Goal: Information Seeking & Learning: Learn about a topic

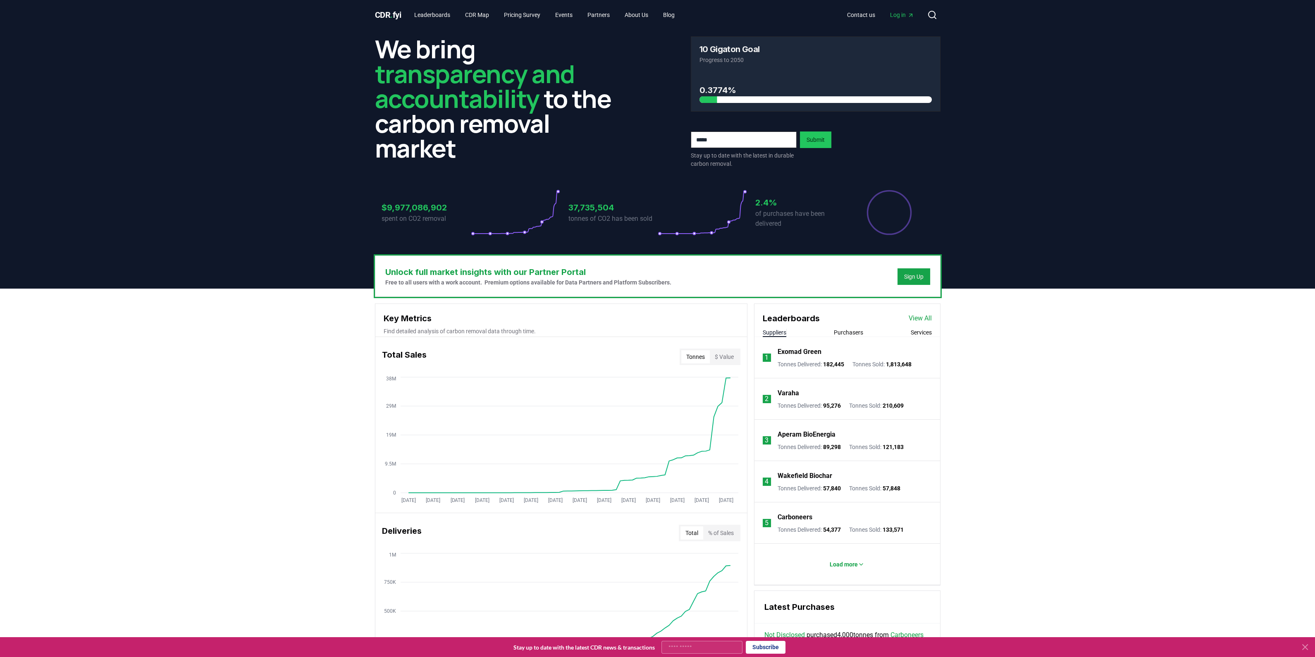
click at [921, 318] on link "View All" at bounding box center [920, 318] width 23 height 10
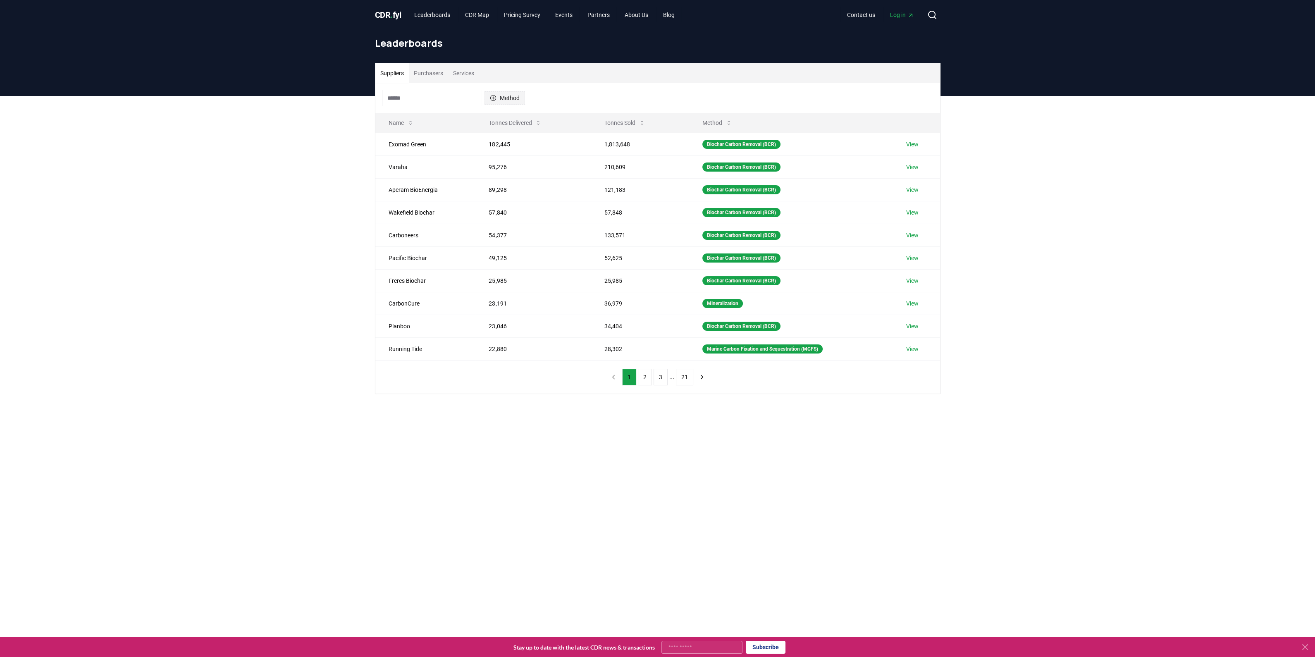
click at [506, 97] on button "Method" at bounding box center [504, 97] width 41 height 13
click at [506, 231] on span "Bioenergy with Carbon Capture and Sequestration (BECCS)" at bounding box center [527, 218] width 56 height 33
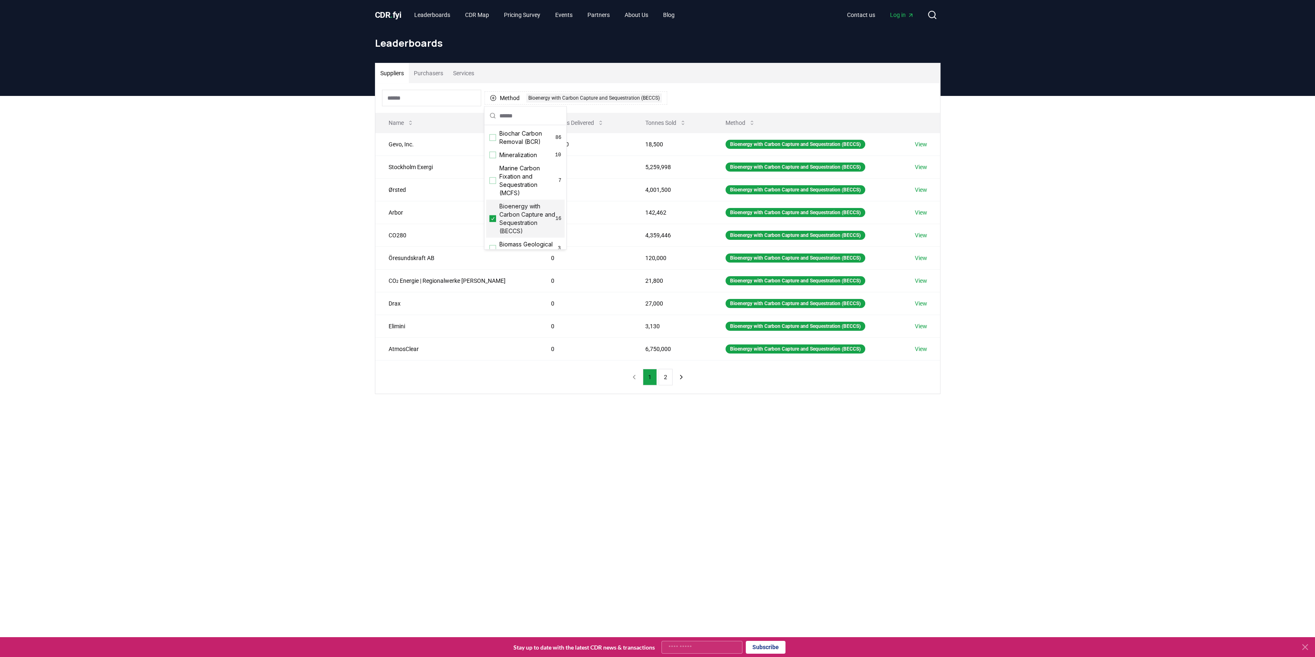
click at [308, 267] on div "Suppliers Purchasers Services Method 1 Bioenergy with Carbon Capture and Seques…" at bounding box center [657, 261] width 1315 height 331
drag, startPoint x: 388, startPoint y: 143, endPoint x: 621, endPoint y: 145, distance: 233.6
click at [621, 145] on tr "Gevo, Inc. 18,500 18,500 Bioenergy with Carbon Capture and Sequestration (BECCS…" at bounding box center [657, 144] width 565 height 23
click at [575, 123] on button "Tonnes Delivered" at bounding box center [577, 123] width 66 height 17
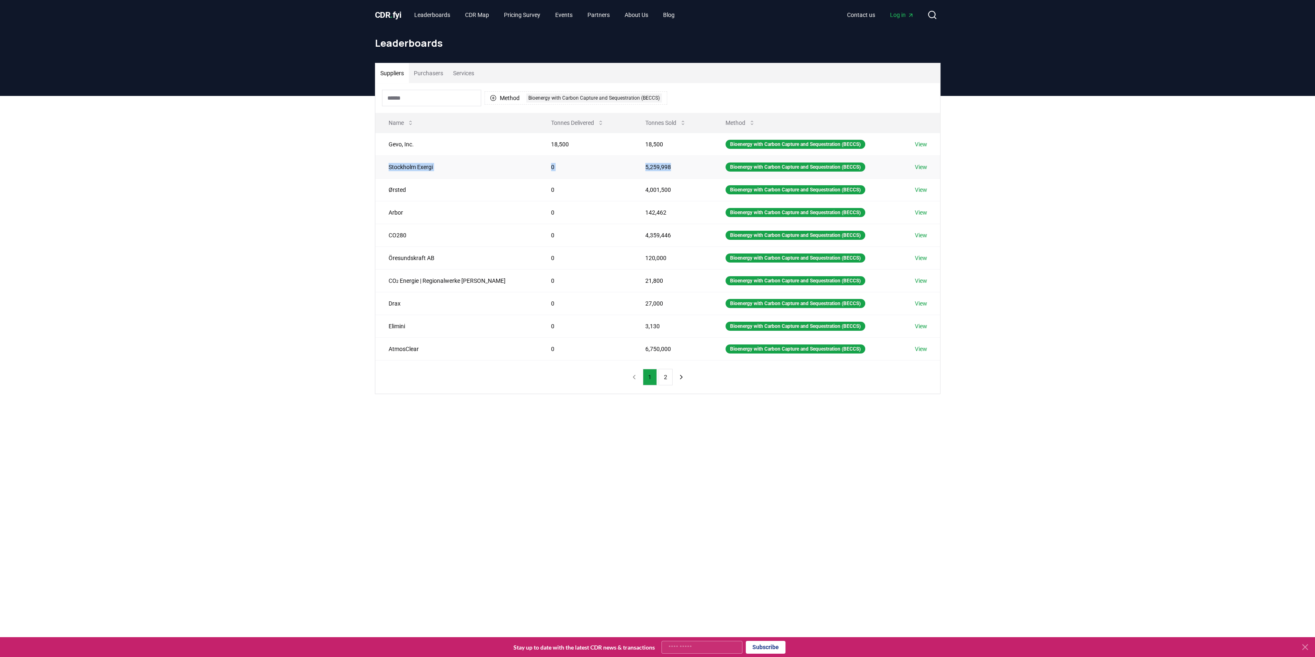
drag, startPoint x: 386, startPoint y: 165, endPoint x: 658, endPoint y: 163, distance: 272.8
click at [658, 163] on tr "Stockholm Exergi 0 5,259,998 Bioenergy with Carbon Capture and Sequestration (B…" at bounding box center [657, 166] width 565 height 23
click at [658, 163] on td "5,259,998" at bounding box center [672, 166] width 80 height 23
click at [923, 168] on link "View" at bounding box center [921, 167] width 12 height 8
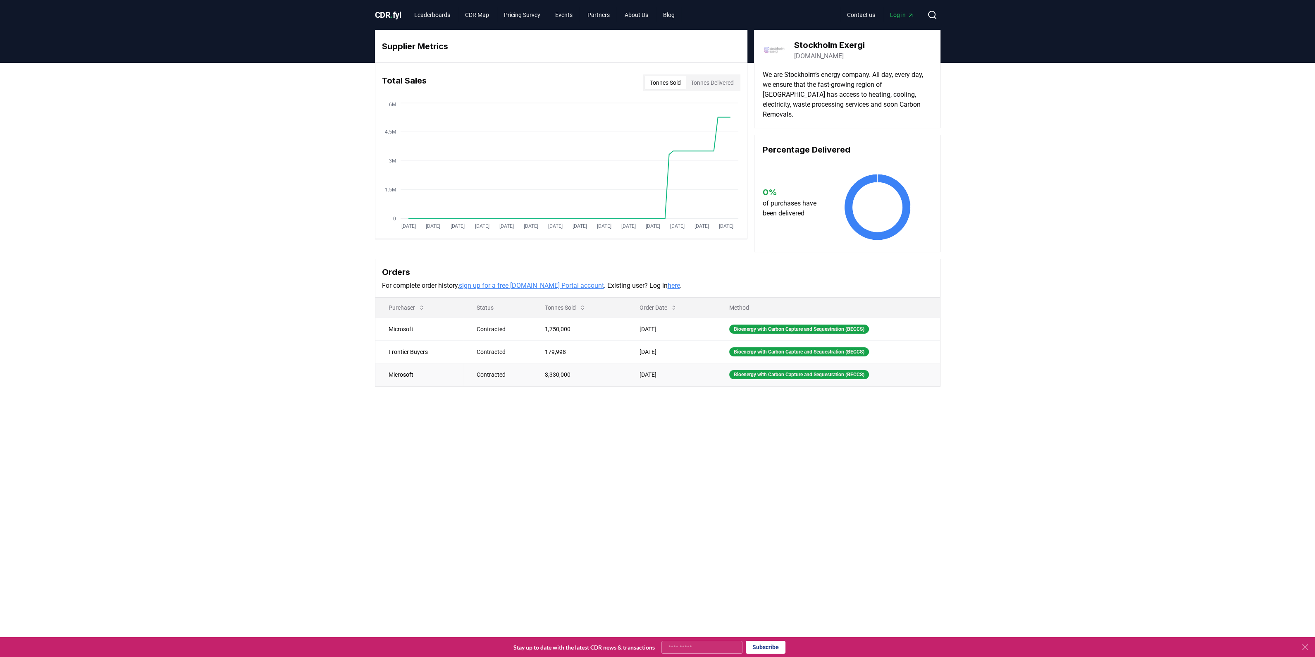
drag, startPoint x: 677, startPoint y: 360, endPoint x: 479, endPoint y: 360, distance: 197.6
click at [488, 364] on tr "Microsoft Contracted 3,330,000 May 06, 2024 Bioenergy with Carbon Capture and S…" at bounding box center [657, 374] width 565 height 23
click at [432, 394] on div "Supplier Metrics Total Sales Tonnes Sold Tonnes Delivered Jan 2019 Jul 2019 Jan…" at bounding box center [657, 241] width 1315 height 357
drag, startPoint x: 384, startPoint y: 318, endPoint x: 919, endPoint y: 315, distance: 534.9
click at [914, 317] on tr "Microsoft Contracted 1,750,000 May 06, 2025 Bioenergy with Carbon Capture and S…" at bounding box center [657, 328] width 565 height 23
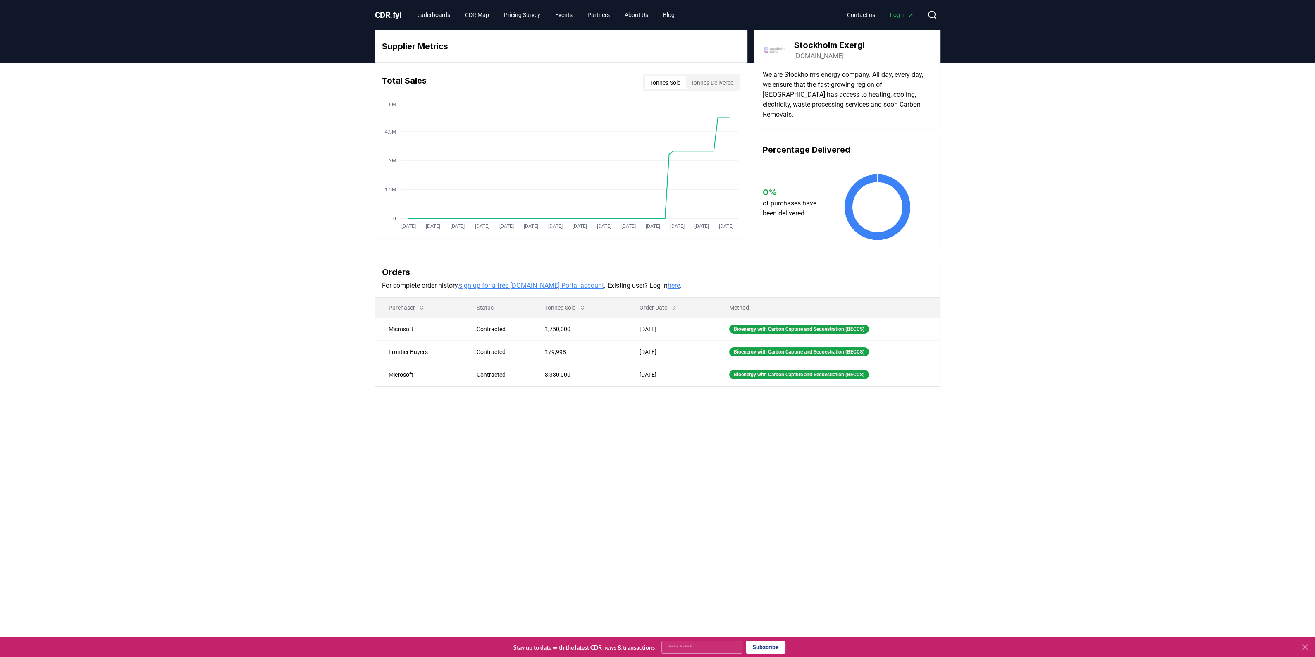
click at [969, 315] on div "Supplier Metrics Total Sales Tonnes Sold Tonnes Delivered Jan 2019 Jul 2019 Jan…" at bounding box center [657, 241] width 1315 height 357
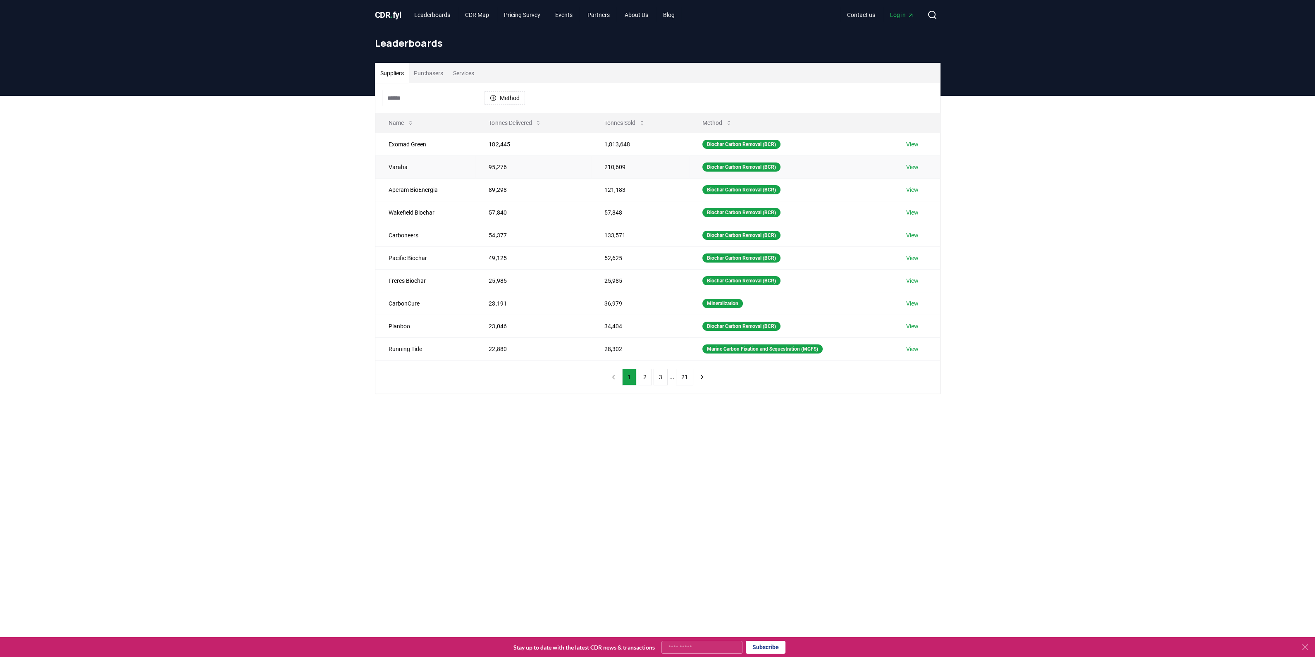
click at [411, 164] on td "Varaha" at bounding box center [425, 166] width 100 height 23
click at [517, 99] on button "Method" at bounding box center [504, 97] width 41 height 13
click at [521, 217] on span "Bioenergy with Carbon Capture and Sequestration (BECCS)" at bounding box center [527, 218] width 56 height 33
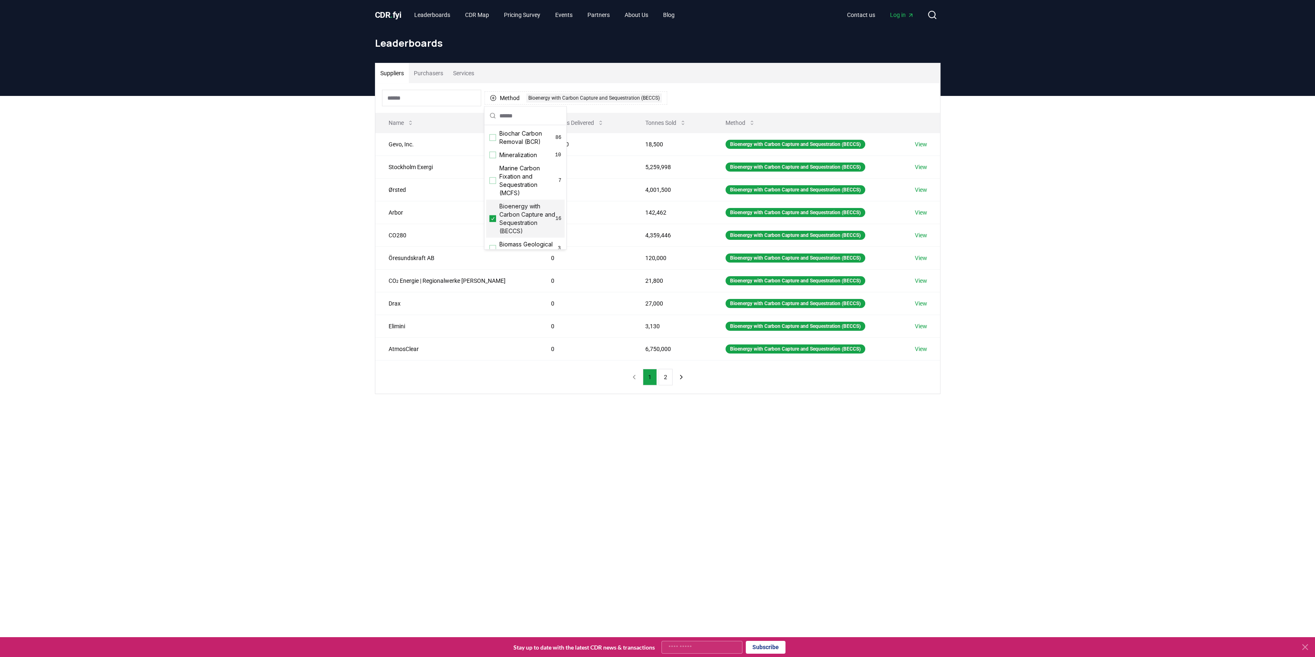
click at [292, 257] on div "Suppliers Purchasers Services Method 1 Bioenergy with Carbon Capture and Seques…" at bounding box center [657, 261] width 1315 height 331
click at [649, 125] on button "Tonnes Sold" at bounding box center [666, 123] width 54 height 17
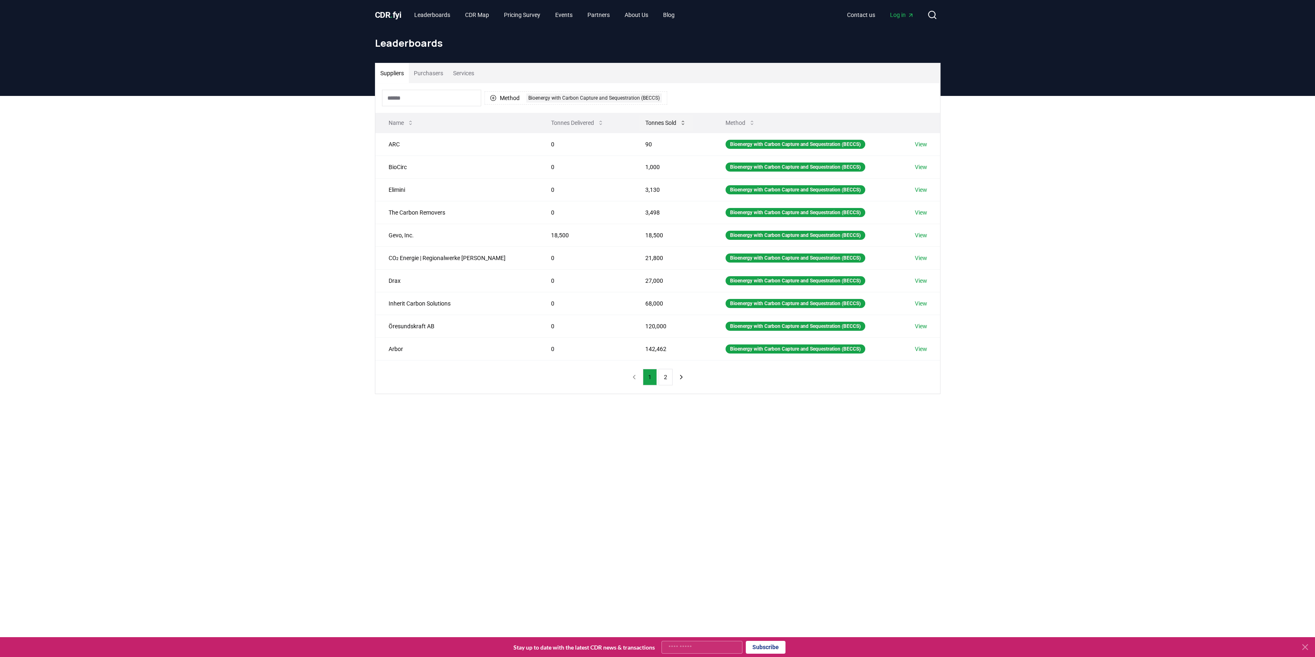
click at [649, 125] on button "Tonnes Sold" at bounding box center [666, 123] width 54 height 17
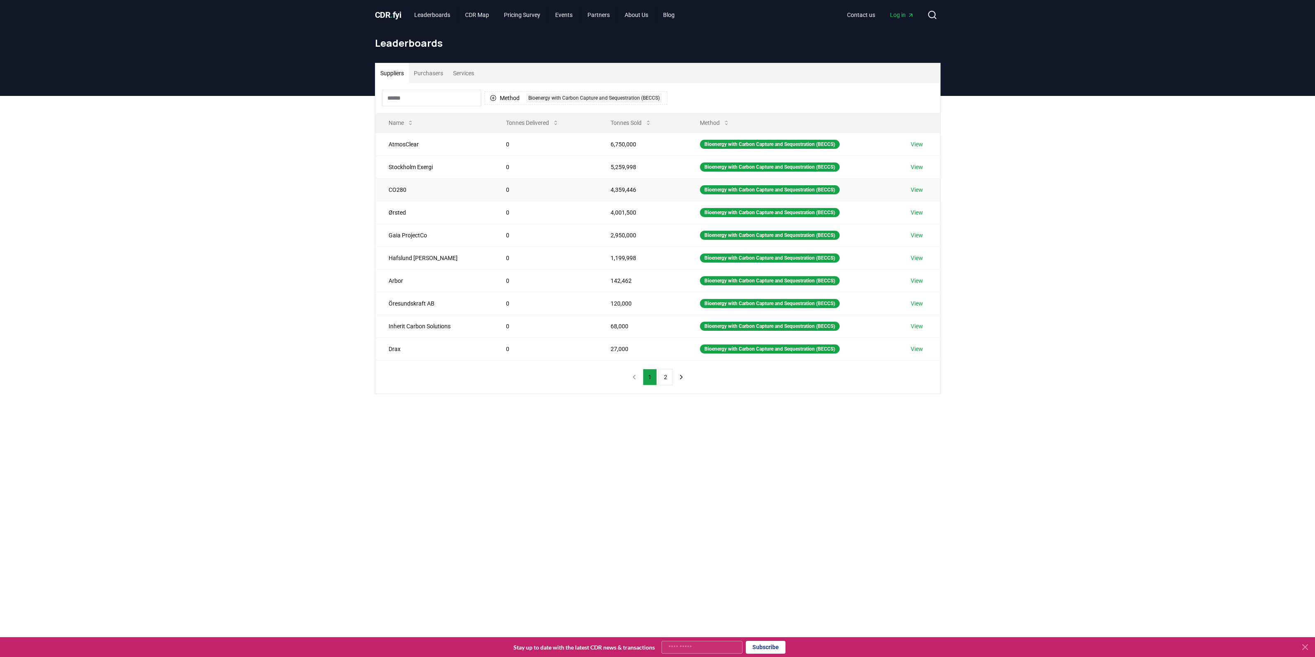
click at [399, 191] on td "CO280" at bounding box center [433, 189] width 117 height 23
click at [397, 257] on td "Hafslund Celsio" at bounding box center [433, 257] width 117 height 23
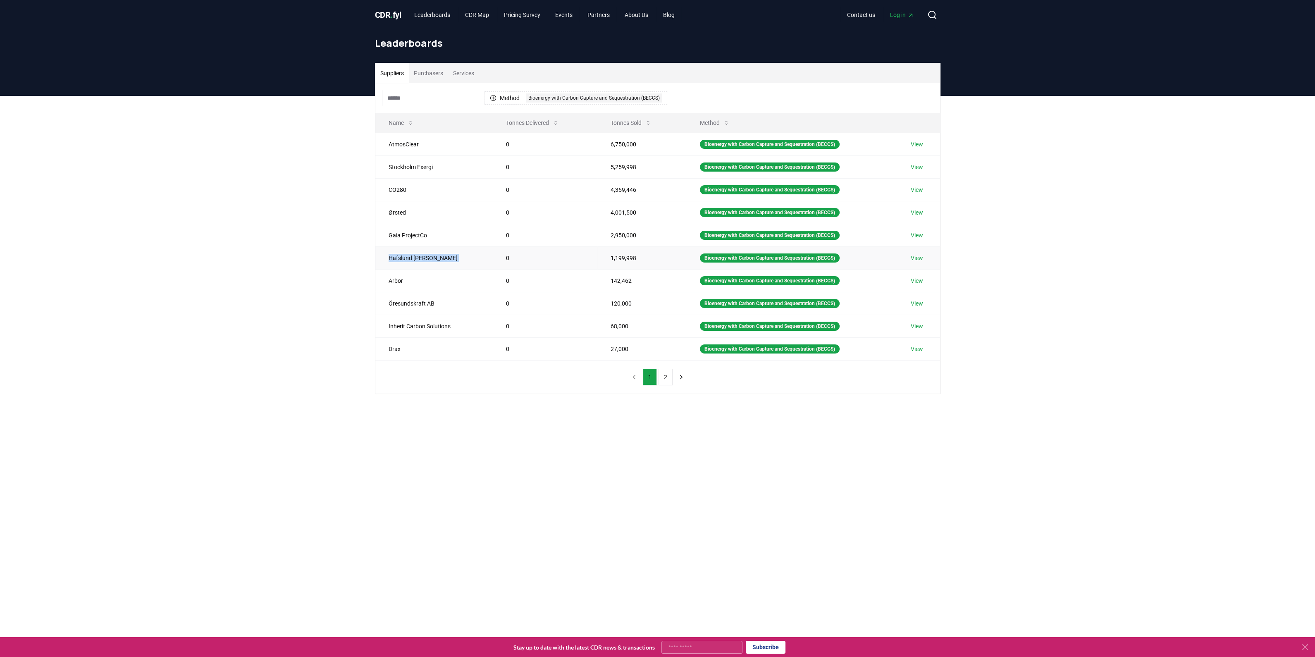
click at [413, 257] on td "Hafslund Celsio" at bounding box center [433, 257] width 117 height 23
click at [402, 231] on td "Gaia ProjectCo" at bounding box center [433, 235] width 117 height 23
click at [404, 236] on td "Gaia ProjectCo" at bounding box center [433, 235] width 117 height 23
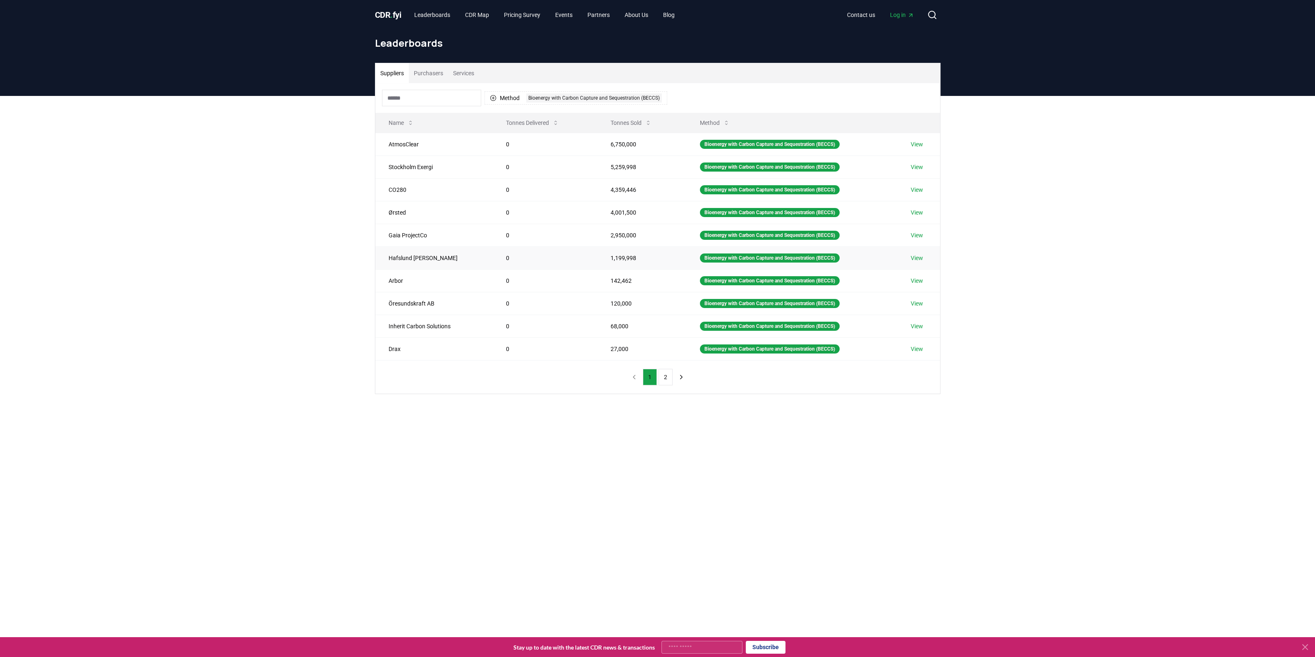
click at [409, 255] on td "Hafslund Celsio" at bounding box center [433, 257] width 117 height 23
click at [413, 255] on td "Hafslund Celsio" at bounding box center [433, 257] width 117 height 23
click at [411, 230] on td "Gaia ProjectCo" at bounding box center [433, 235] width 117 height 23
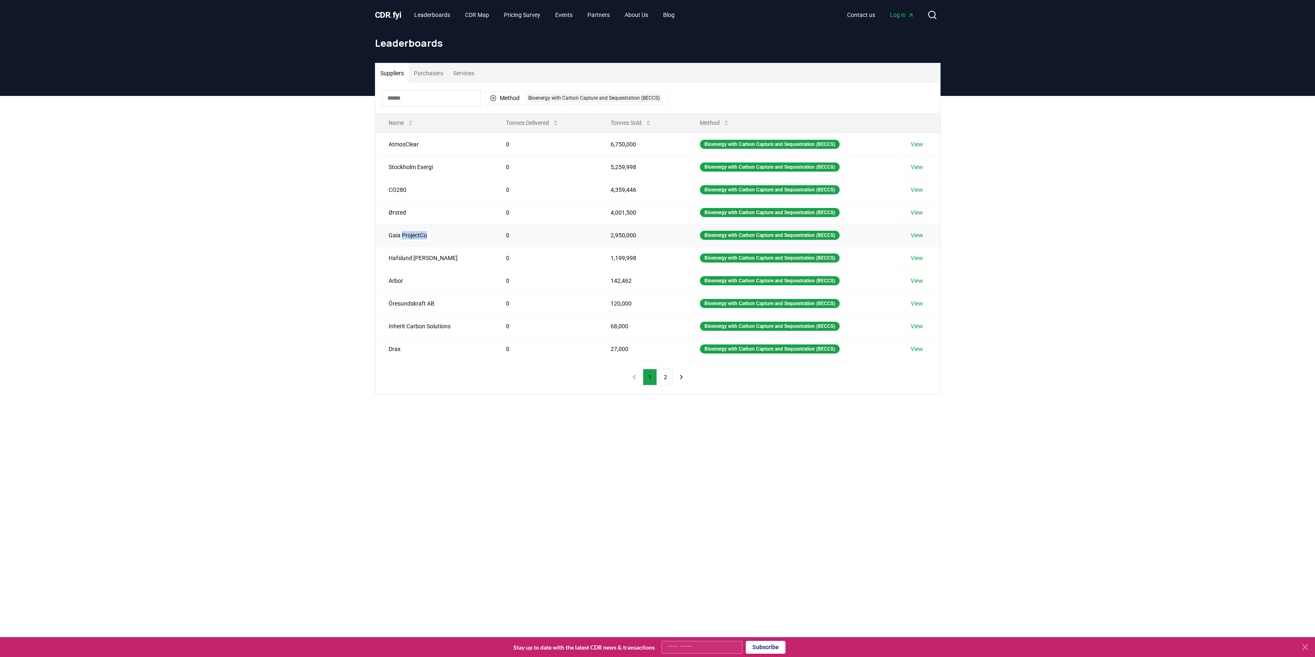
click at [411, 230] on td "Gaia ProjectCo" at bounding box center [433, 235] width 117 height 23
click at [395, 213] on td "Ørsted" at bounding box center [433, 212] width 117 height 23
click at [395, 186] on td "CO280" at bounding box center [433, 189] width 117 height 23
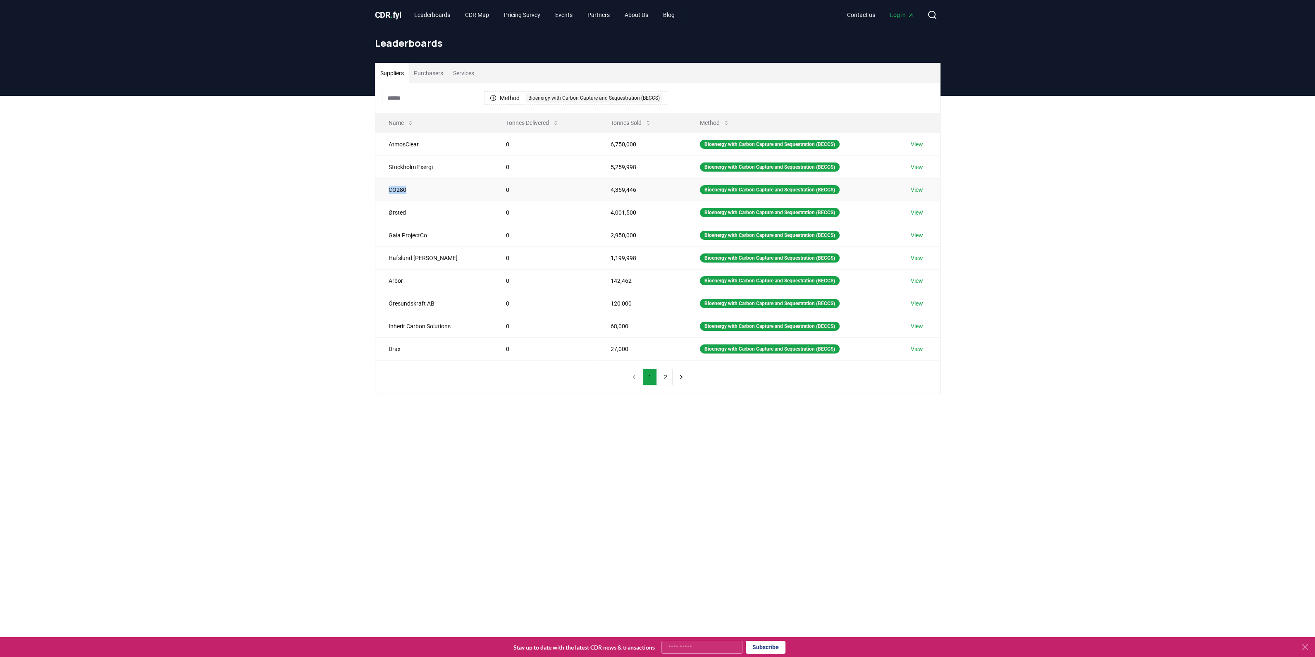
click at [395, 186] on td "CO280" at bounding box center [433, 189] width 117 height 23
click at [421, 188] on td "CO280" at bounding box center [433, 189] width 117 height 23
click at [387, 192] on td "CO280" at bounding box center [433, 189] width 117 height 23
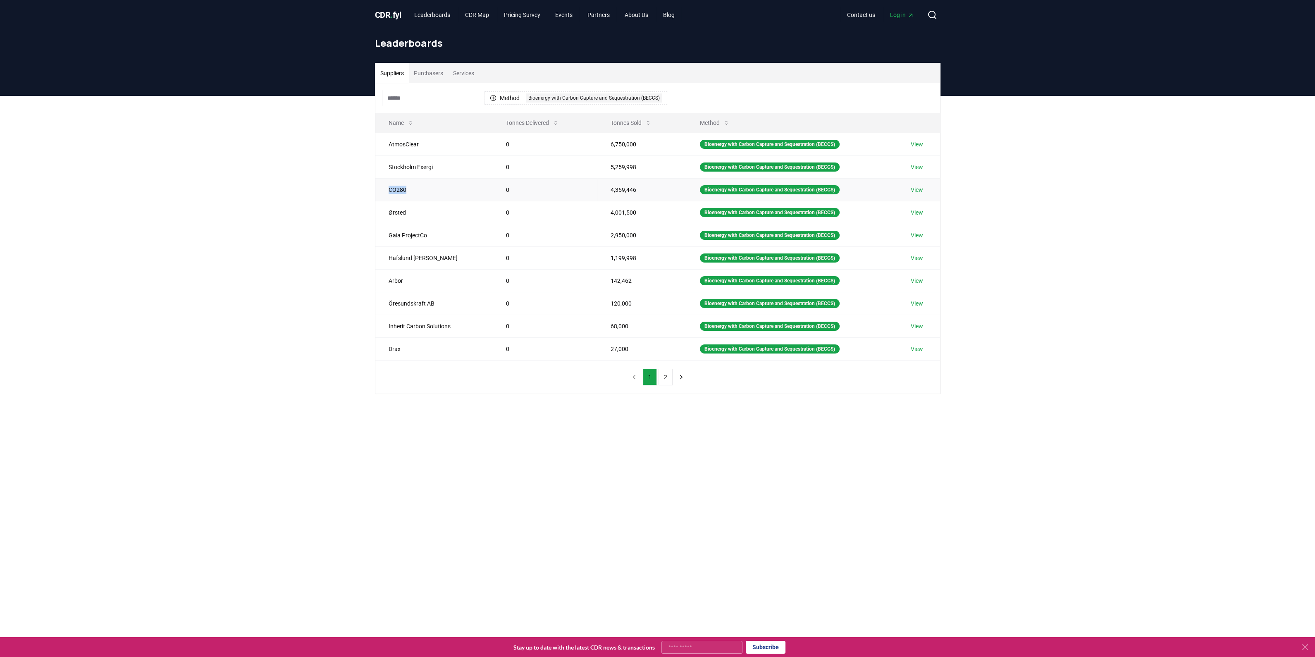
click at [395, 189] on td "CO280" at bounding box center [433, 189] width 117 height 23
click at [411, 189] on td "CO280" at bounding box center [433, 189] width 117 height 23
click at [921, 141] on link "View" at bounding box center [916, 144] width 12 height 8
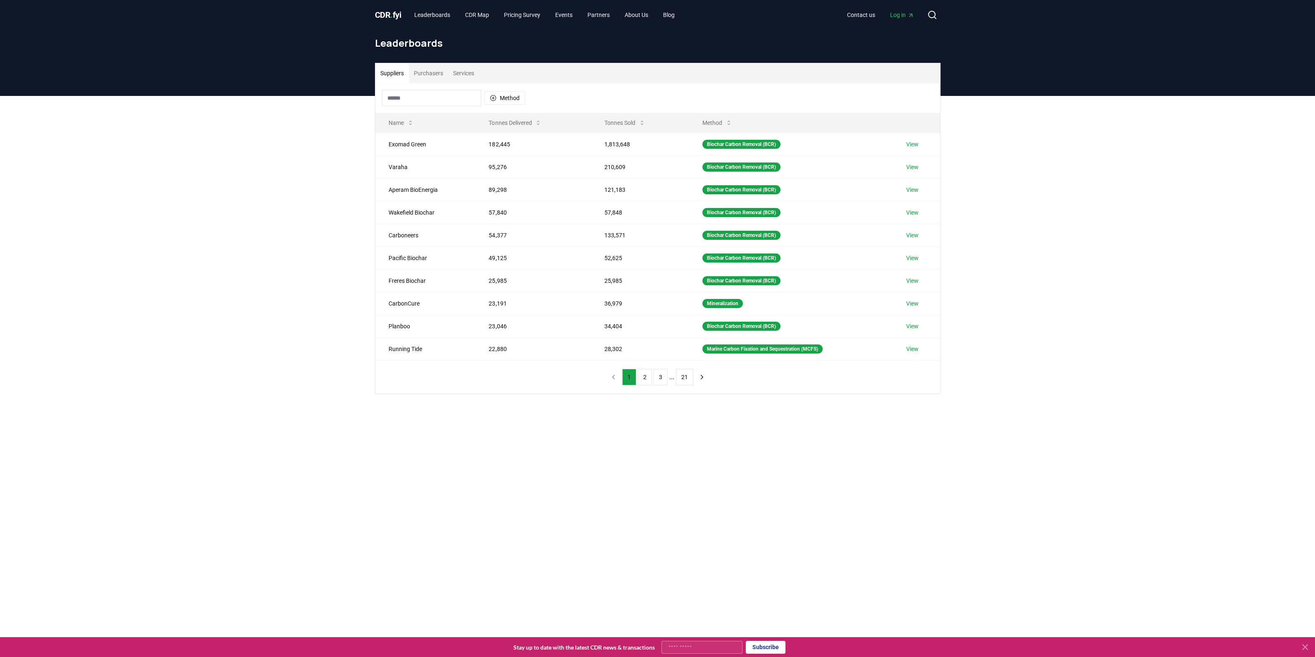
click at [428, 68] on button "Purchasers" at bounding box center [428, 73] width 39 height 20
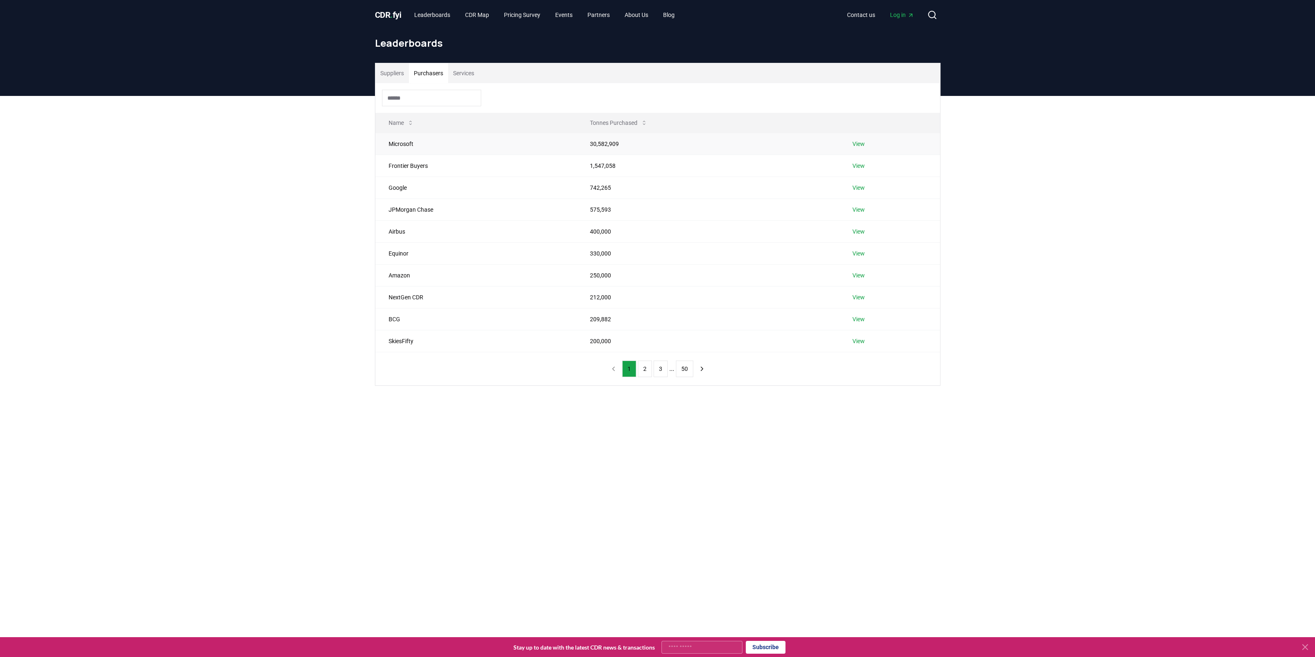
click at [609, 145] on td "30,582,909" at bounding box center [708, 144] width 262 height 22
click at [857, 143] on link "View" at bounding box center [858, 144] width 12 height 8
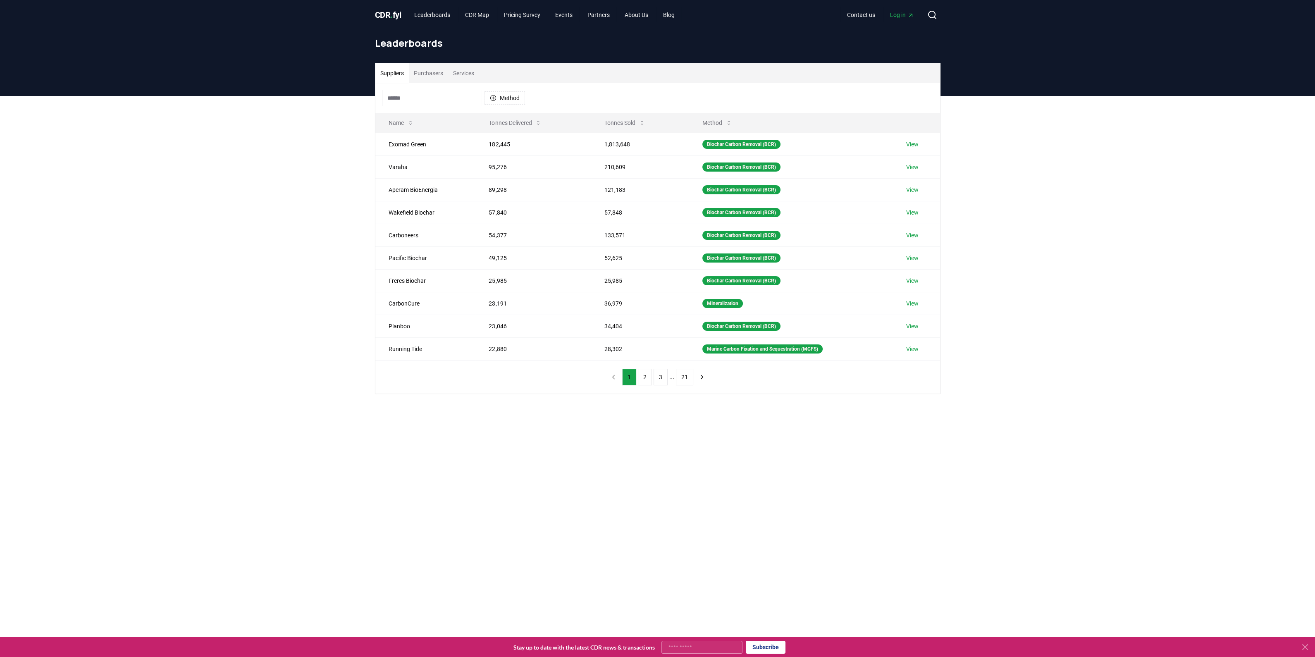
click at [437, 74] on button "Purchasers" at bounding box center [428, 73] width 39 height 20
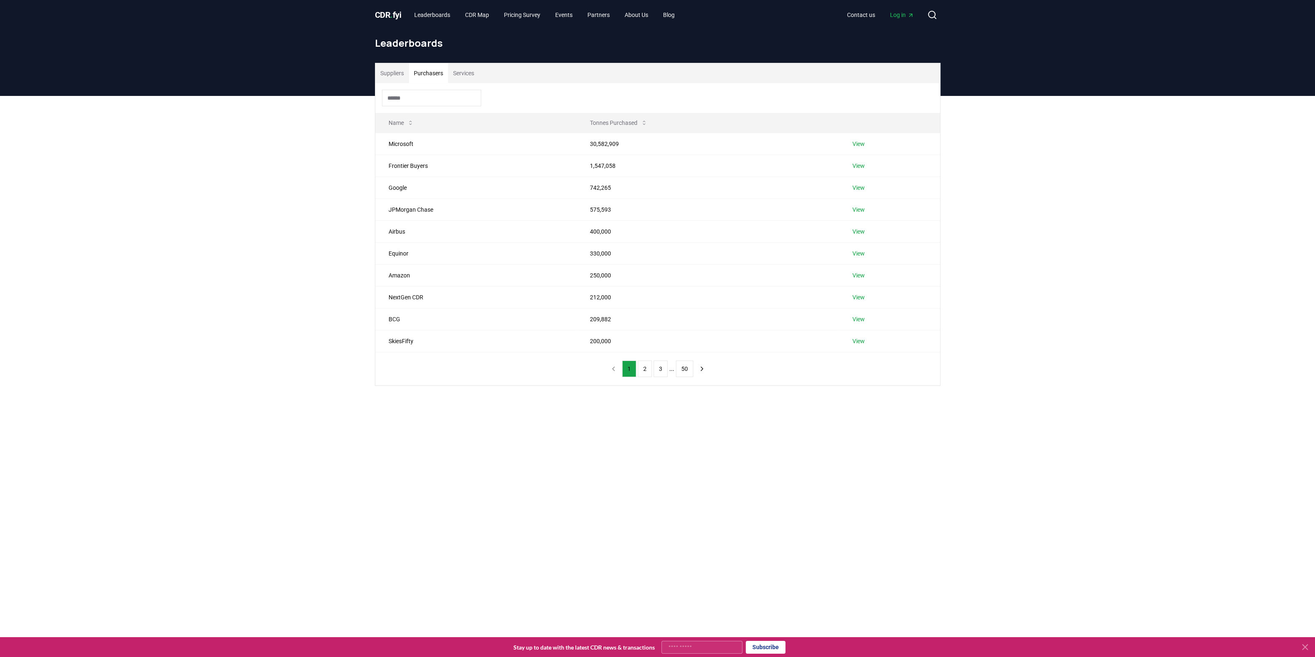
click at [467, 73] on button "Services" at bounding box center [463, 73] width 31 height 20
click at [424, 69] on button "Purchasers" at bounding box center [428, 73] width 39 height 20
click at [860, 142] on link "View" at bounding box center [858, 144] width 12 height 8
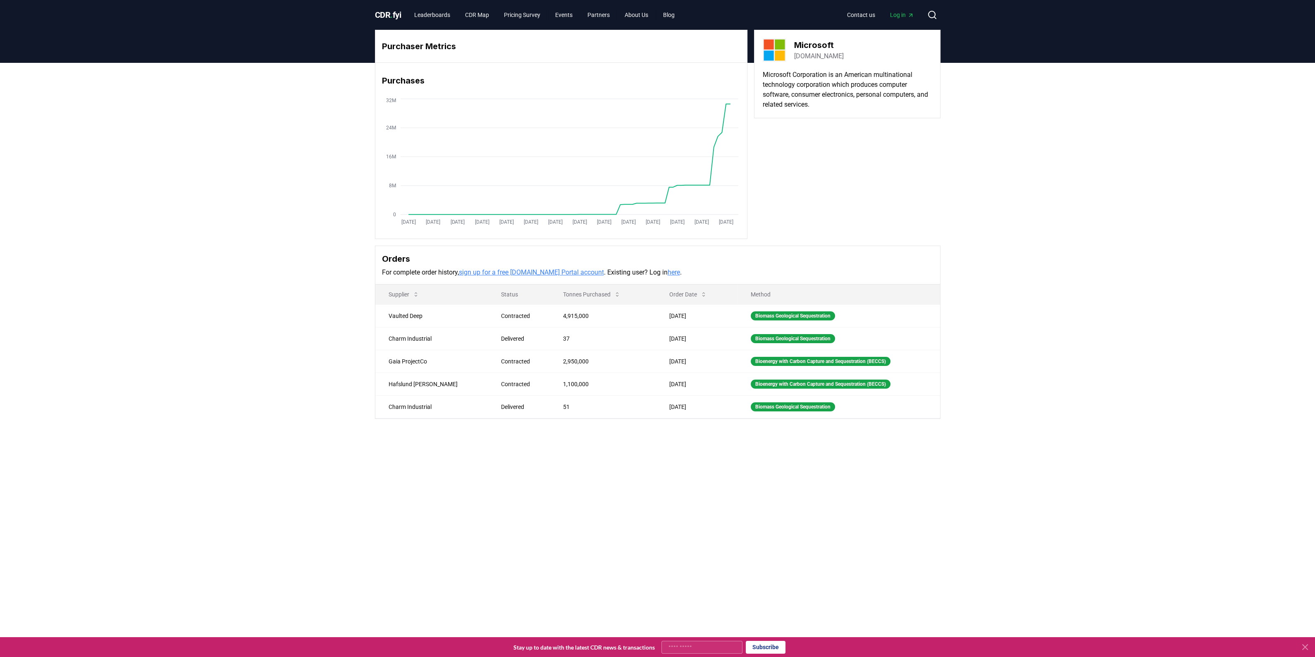
click at [855, 188] on div "Purchaser Metrics Purchases Jan 2019 Jul 2019 Jan 2020 Jul 2020 Jan 2021 Jul 20…" at bounding box center [657, 134] width 565 height 209
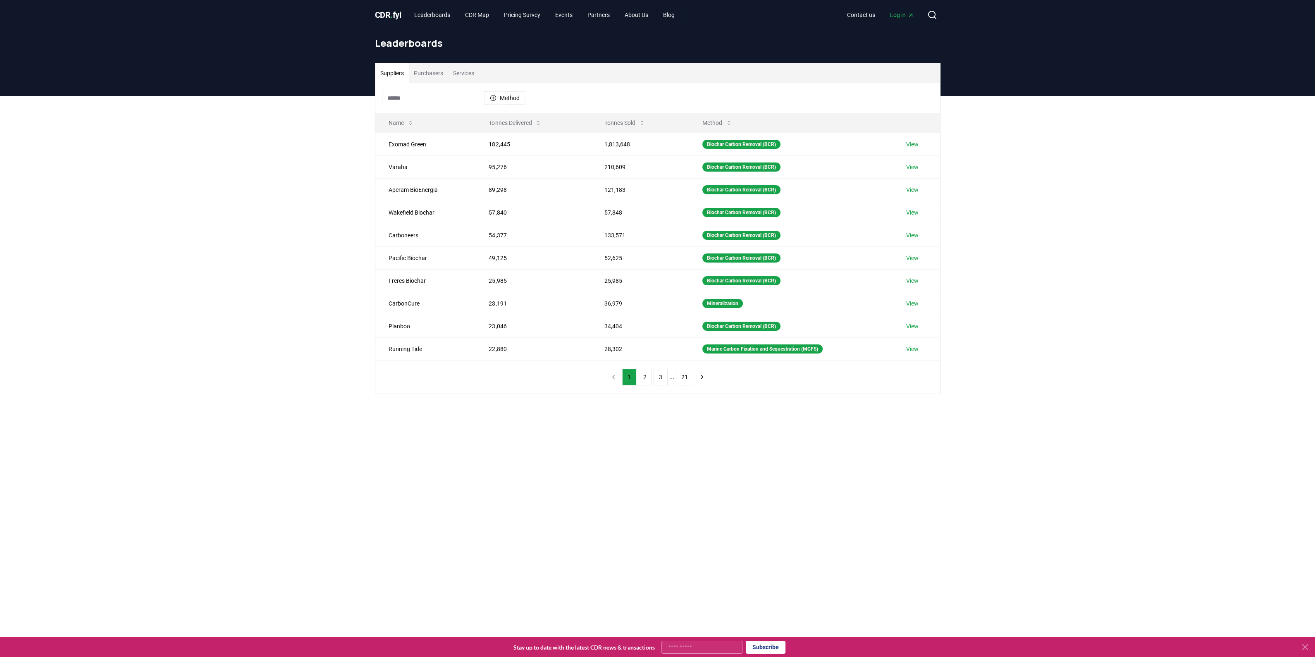
click at [428, 71] on button "Purchasers" at bounding box center [428, 73] width 39 height 20
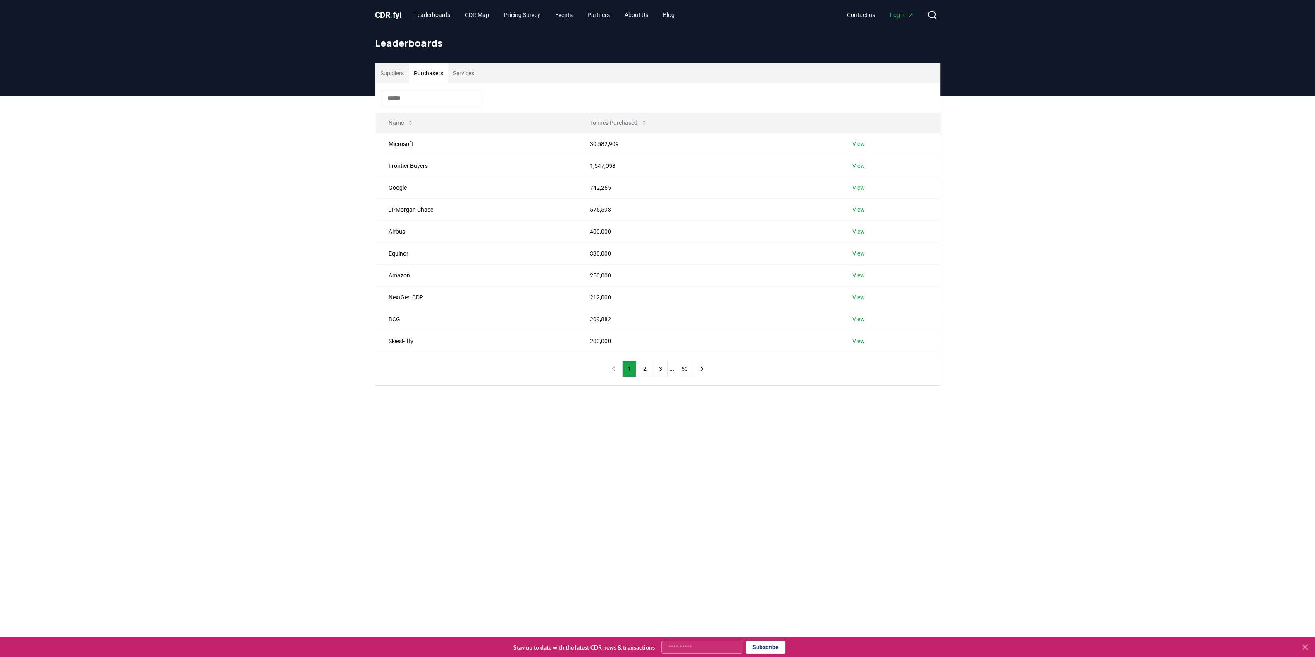
click at [407, 76] on button "Suppliers" at bounding box center [391, 73] width 33 height 20
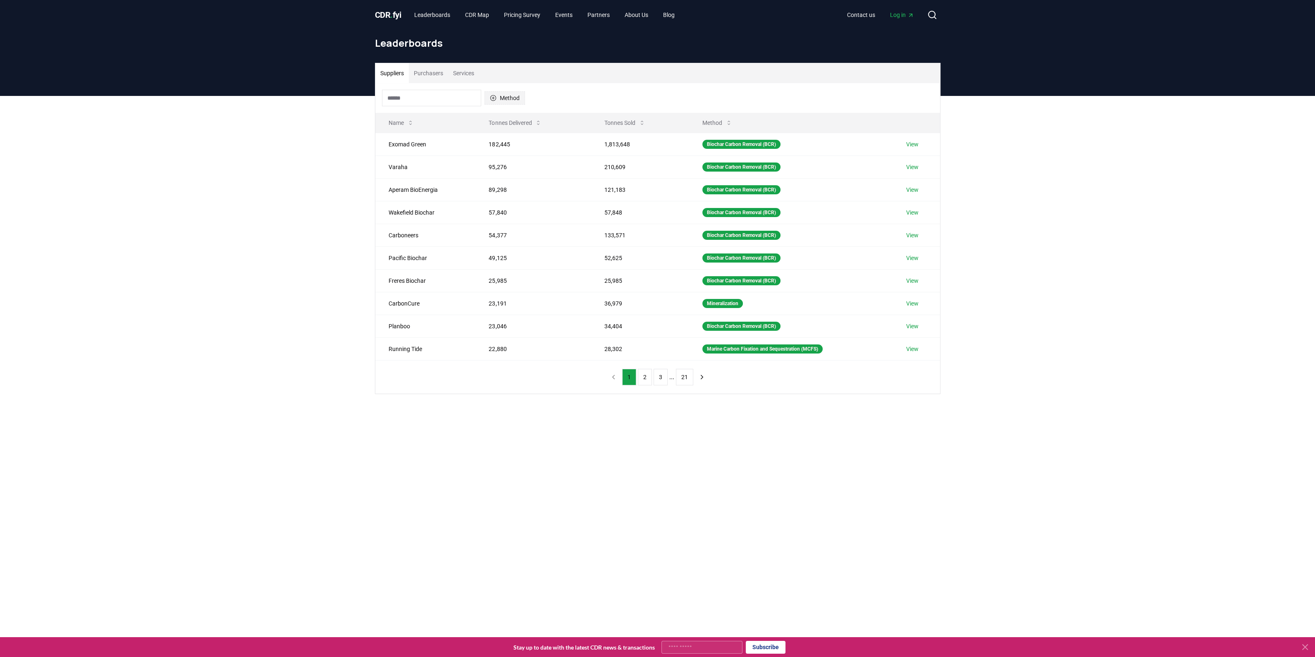
click at [498, 96] on button "Method" at bounding box center [504, 97] width 41 height 13
click at [516, 232] on span "Bioenergy with Carbon Capture and Sequestration (BECCS)" at bounding box center [527, 218] width 56 height 33
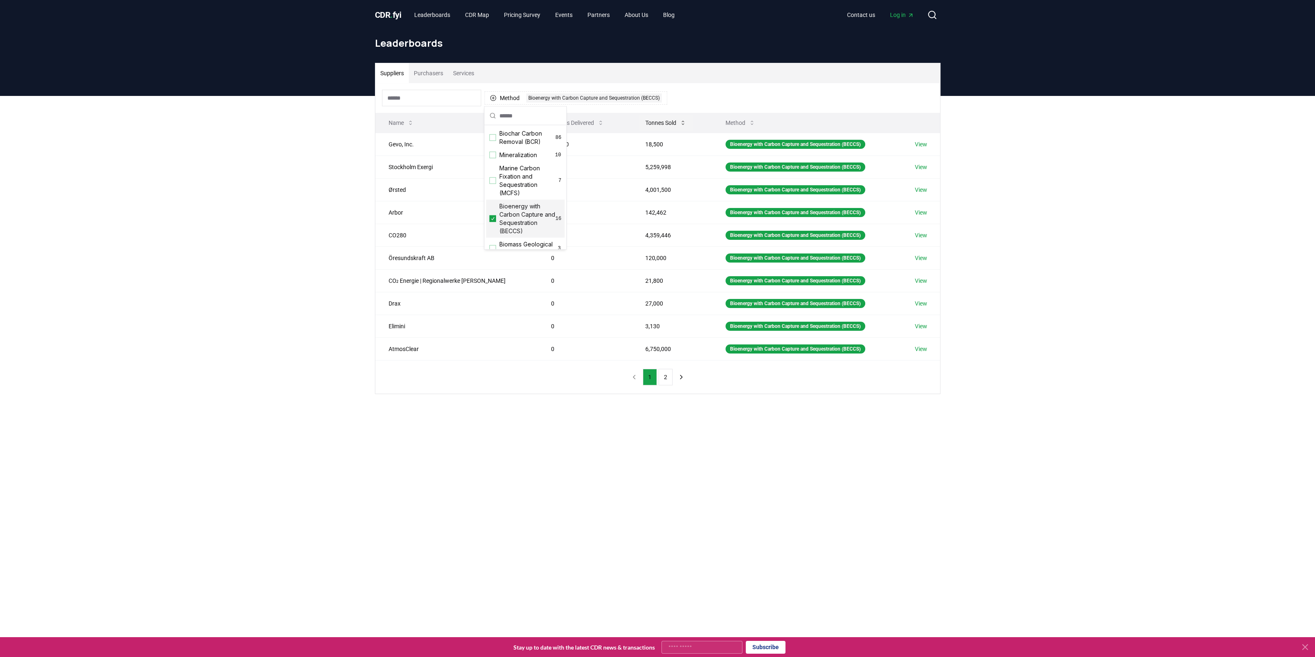
click at [662, 123] on button "Tonnes Sold" at bounding box center [666, 123] width 54 height 17
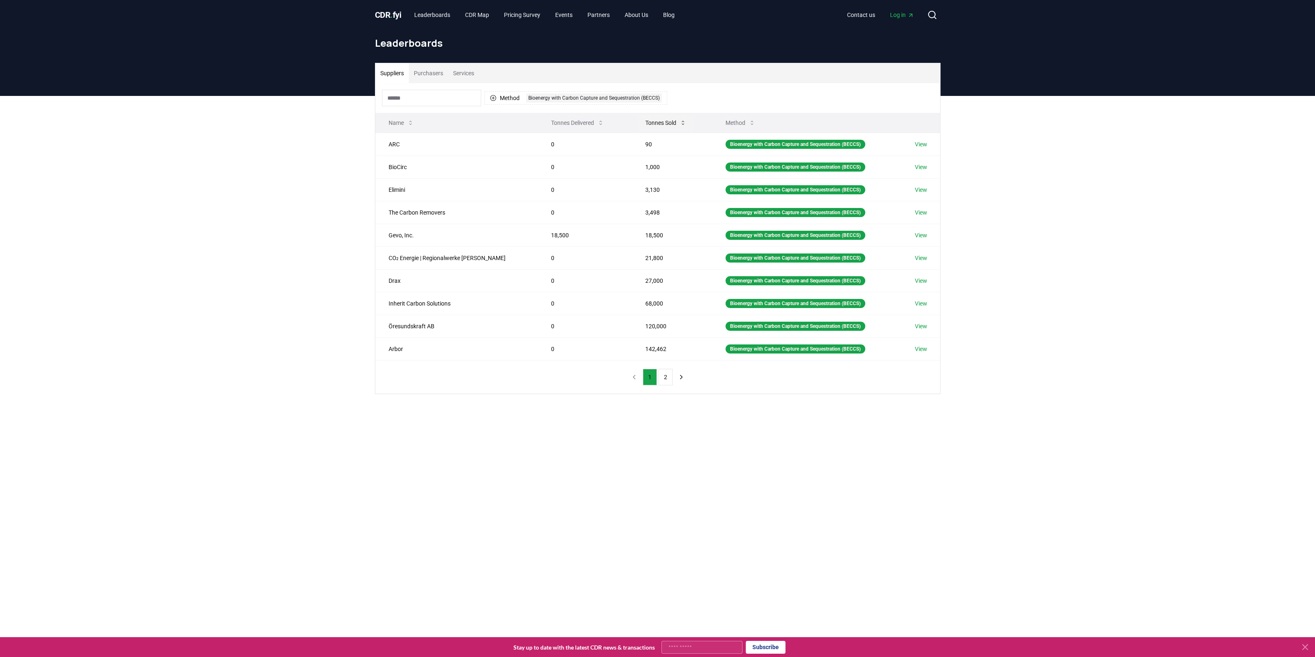
click at [655, 126] on button "Tonnes Sold" at bounding box center [666, 123] width 54 height 17
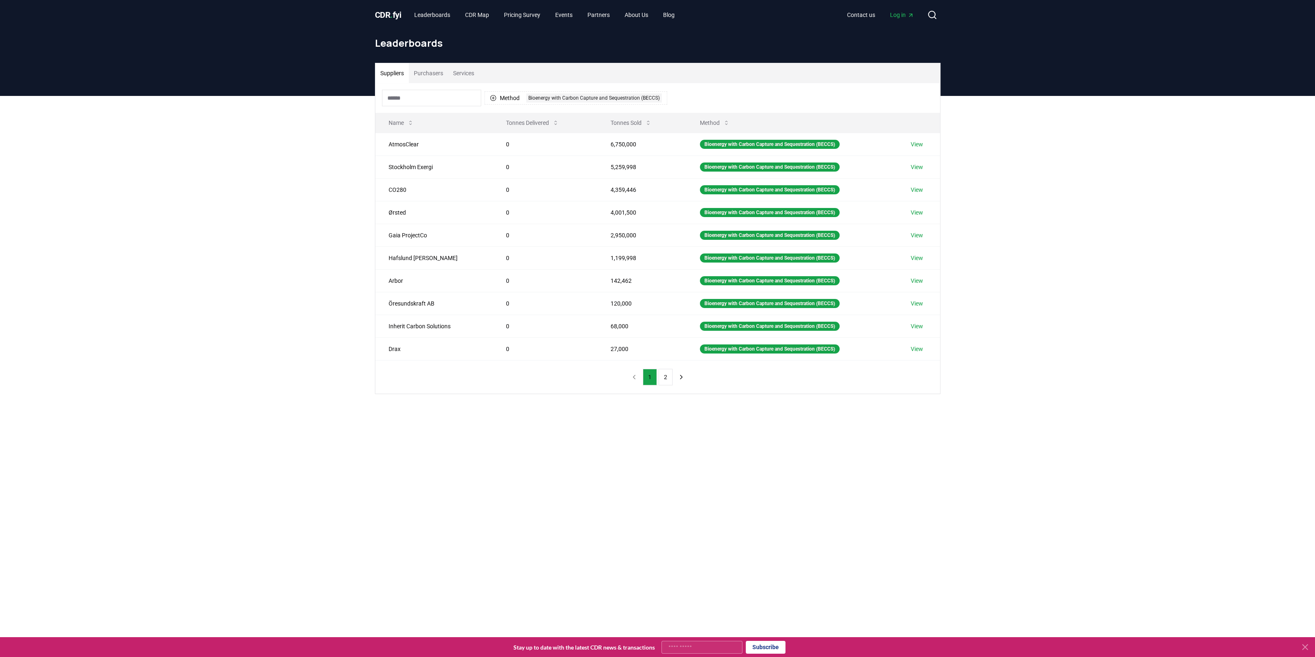
click at [428, 68] on button "Purchasers" at bounding box center [428, 73] width 39 height 20
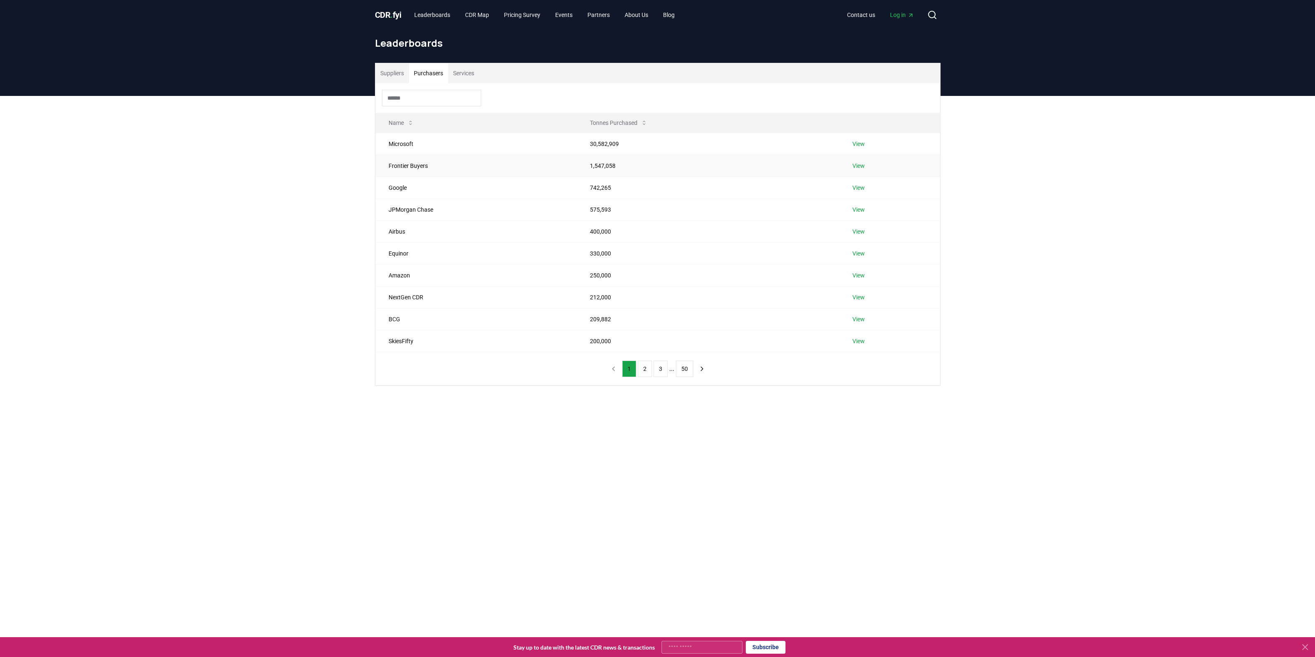
click at [858, 162] on link "View" at bounding box center [858, 166] width 12 height 8
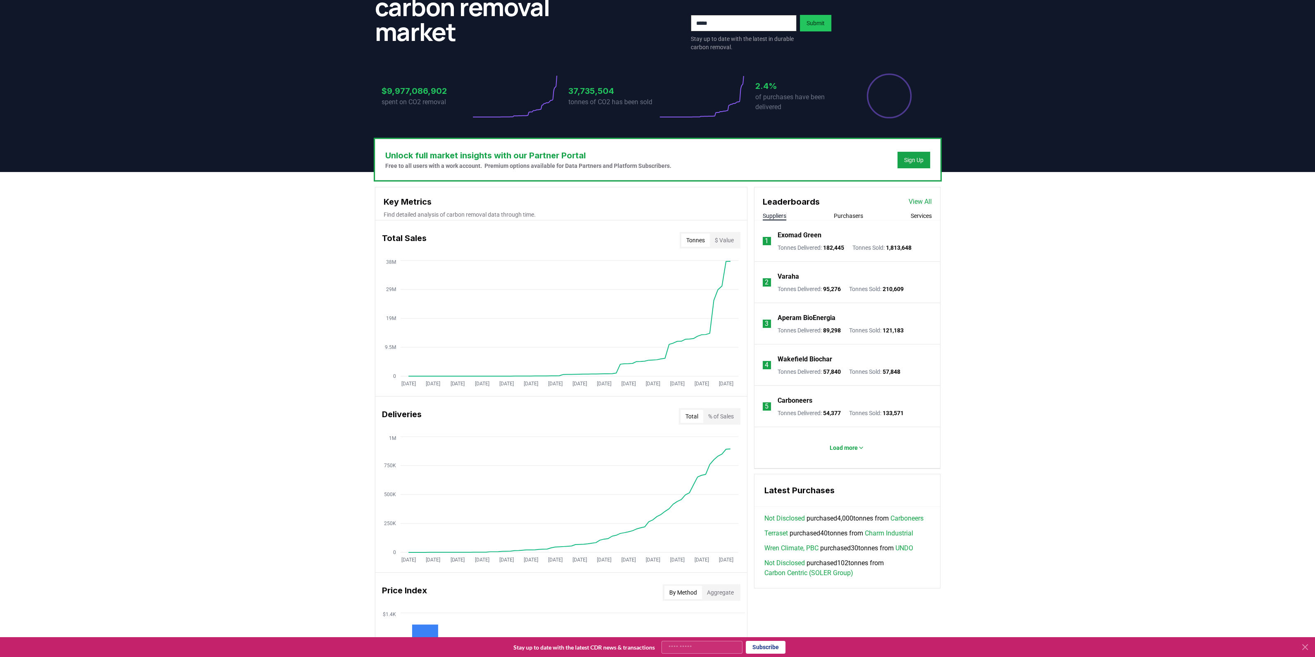
scroll to position [155, 0]
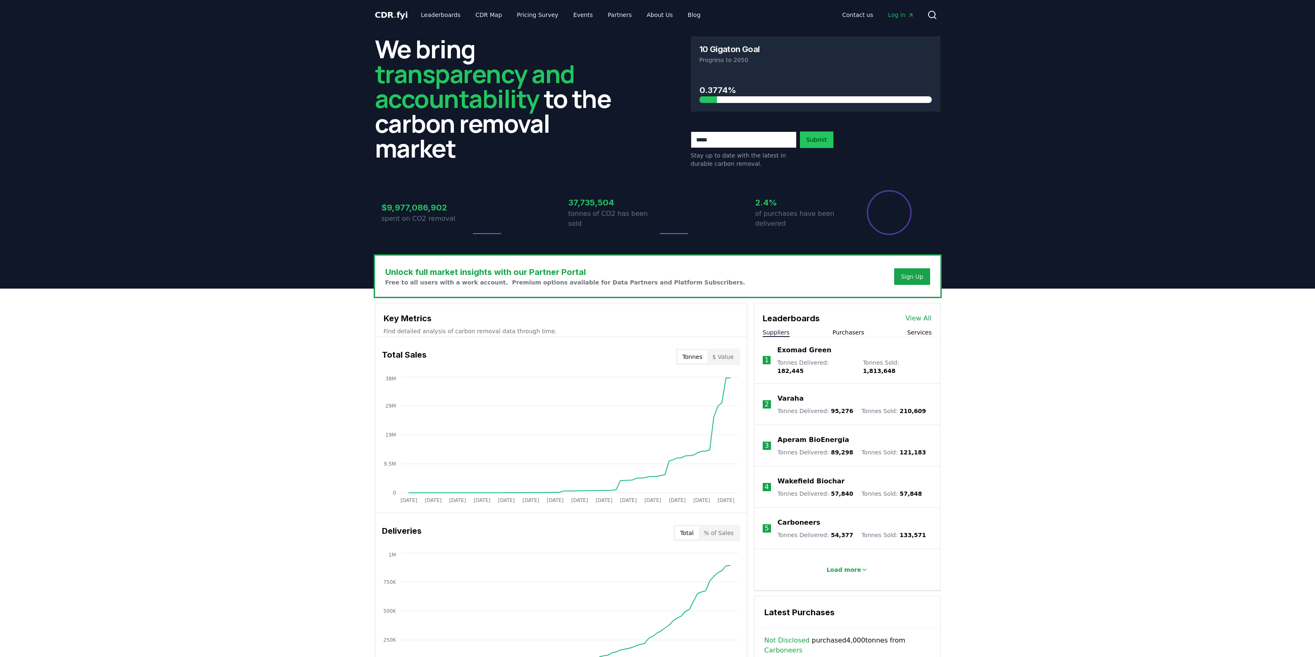
scroll to position [155, 0]
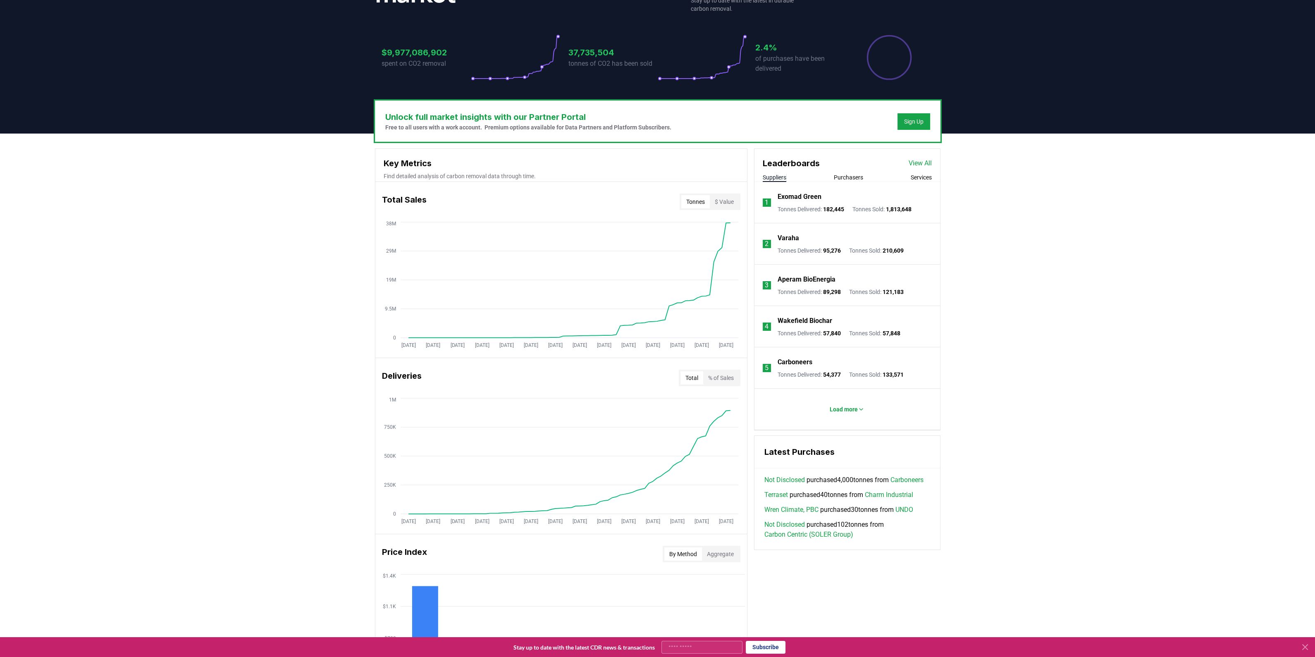
click at [921, 166] on link "View All" at bounding box center [920, 163] width 23 height 10
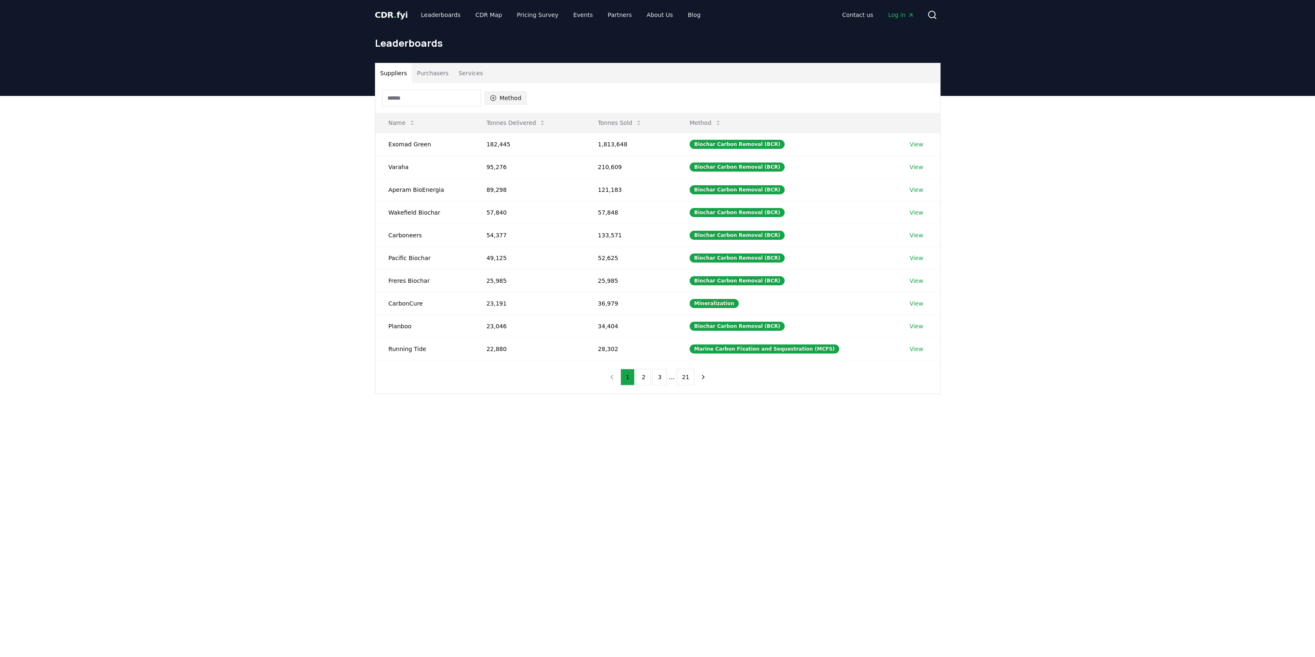
click at [515, 95] on button "Method" at bounding box center [505, 97] width 43 height 13
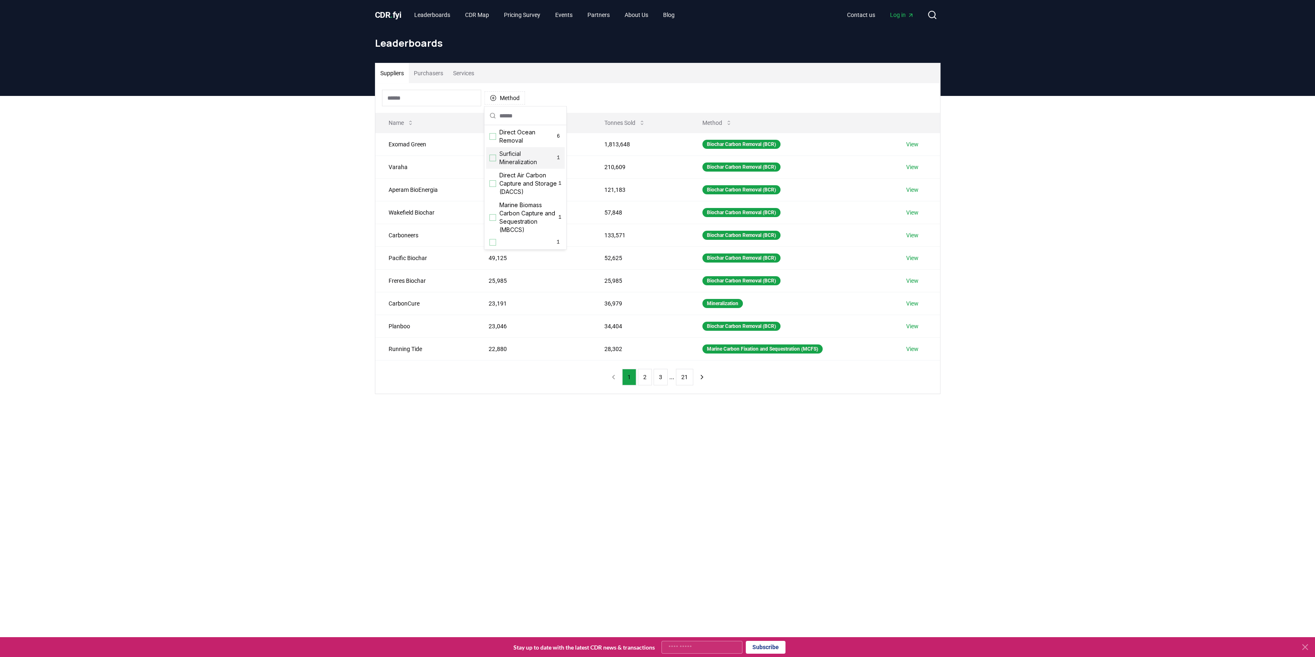
scroll to position [274, 0]
click at [514, 114] on input "text" at bounding box center [530, 116] width 62 height 18
type input "*****"
click at [503, 151] on span "Bioenergy with Carbon Capture and Sequestration (BECCS)" at bounding box center [527, 145] width 56 height 33
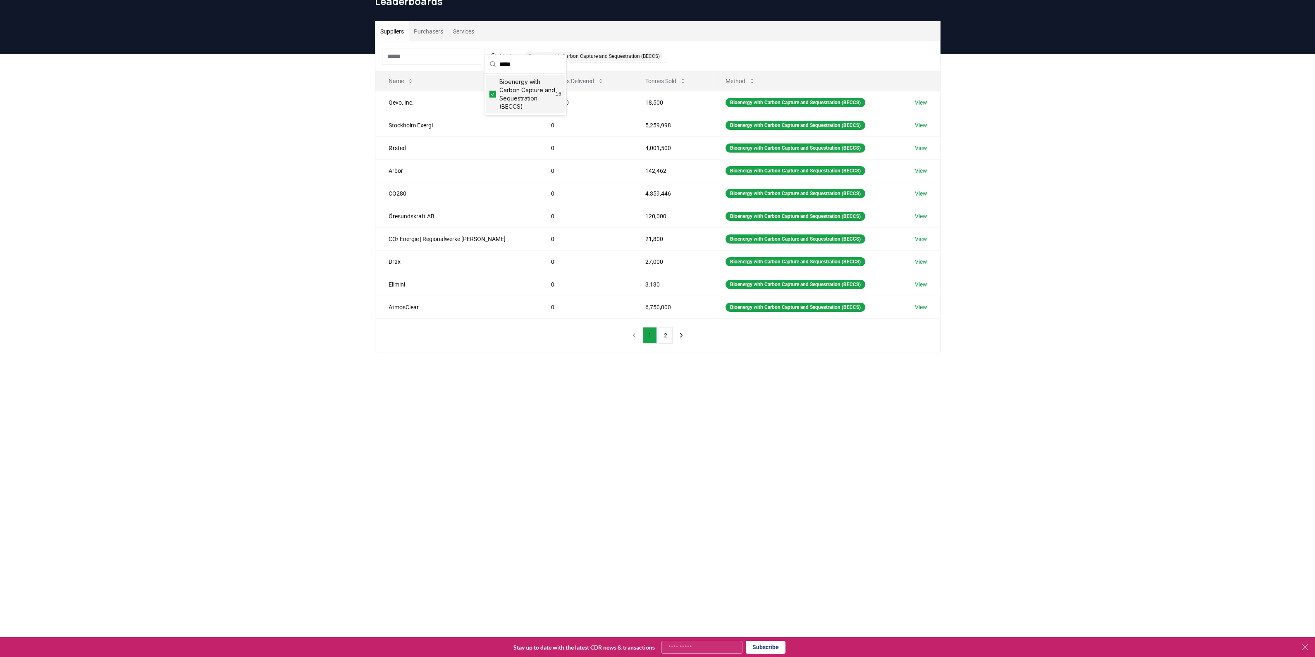
scroll to position [51, 0]
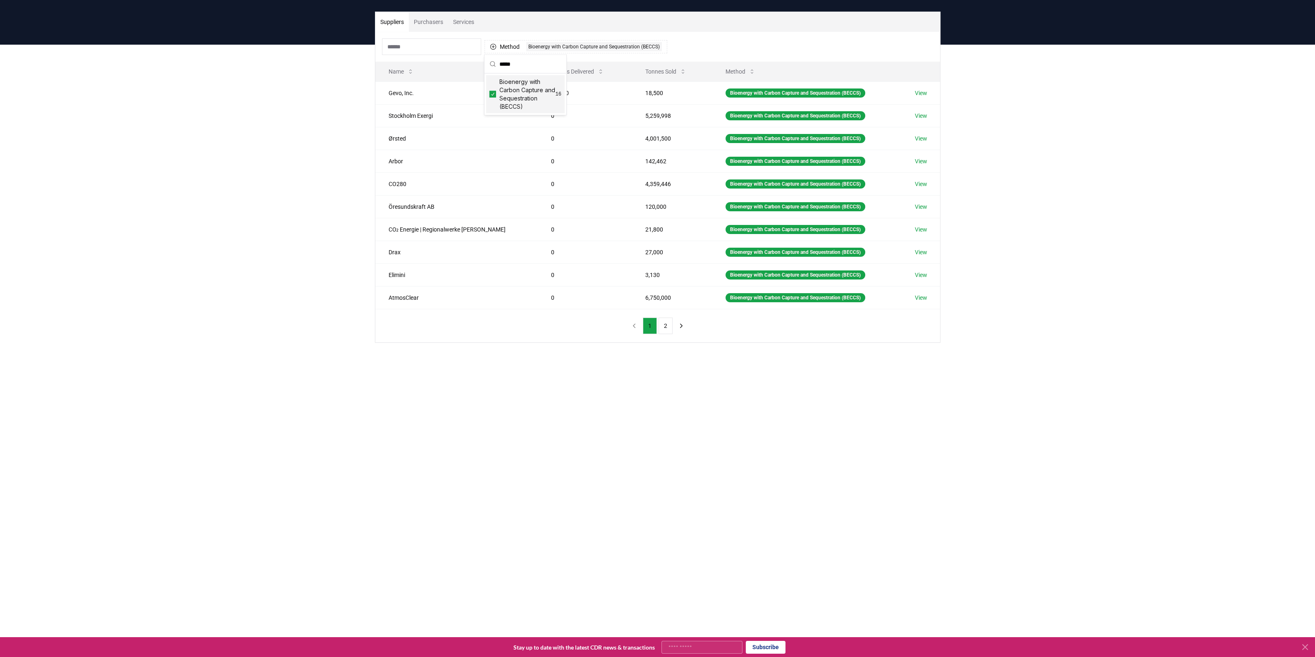
click at [318, 192] on div "Suppliers Purchasers Services Method 1 Bioenergy with Carbon Capture and Seques…" at bounding box center [657, 210] width 1315 height 331
